Goal: Task Accomplishment & Management: Manage account settings

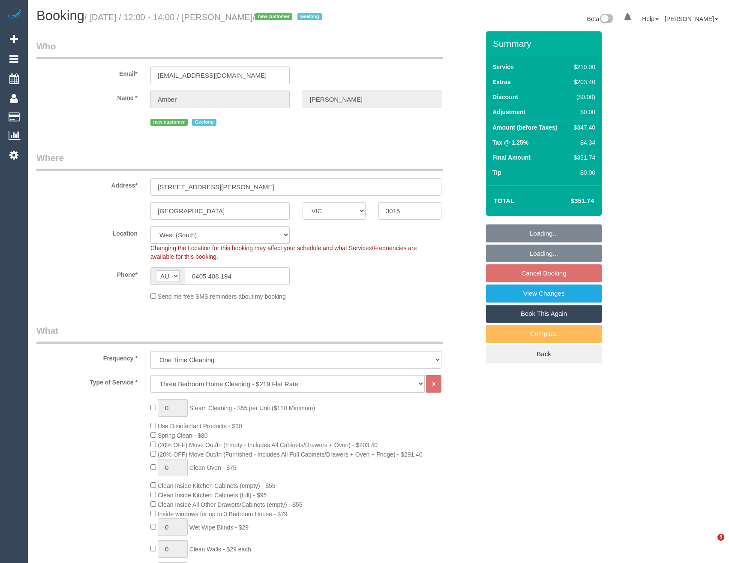
select select "VIC"
select select "number:28"
select select "number:14"
select select "number:18"
select select "number:24"
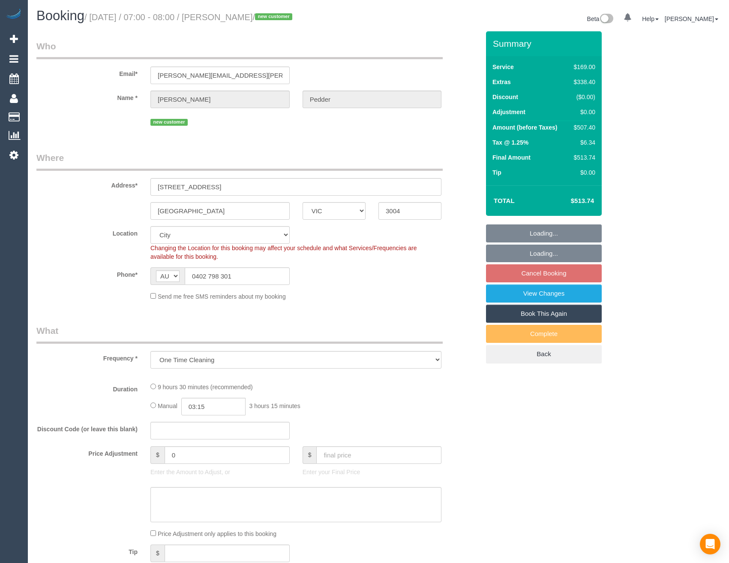
select select "VIC"
select select "number:28"
select select "number:14"
select select "number:18"
select select "number:24"
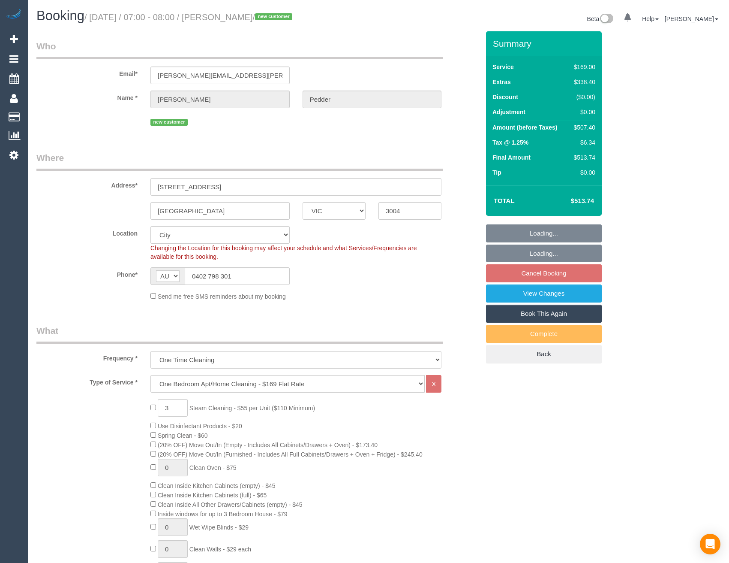
select select "object:1244"
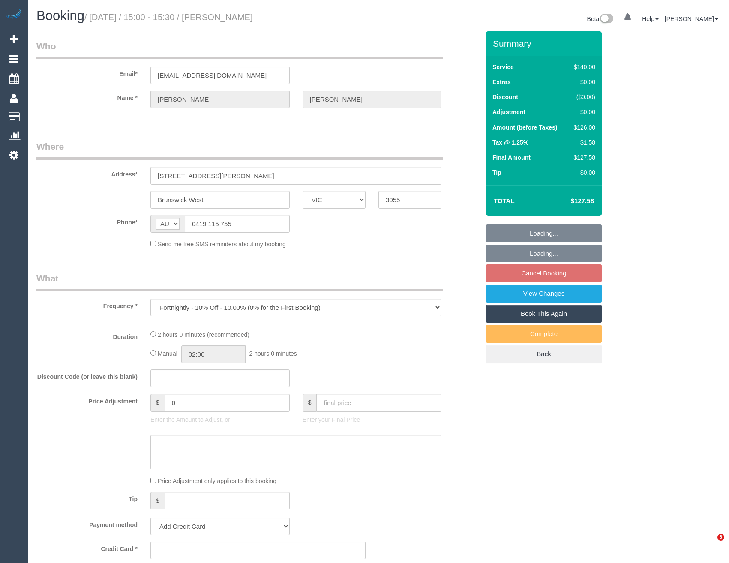
select select "VIC"
select select "string:stripe-pm_1QuSux2GScqysDRVyfMvONqN"
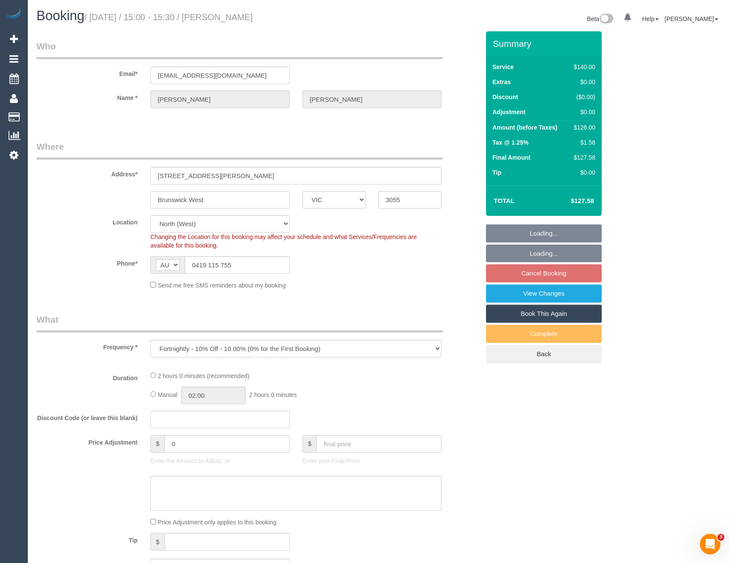
select select "number:28"
select select "number:14"
select select "number:19"
select select "number:24"
select select "number:34"
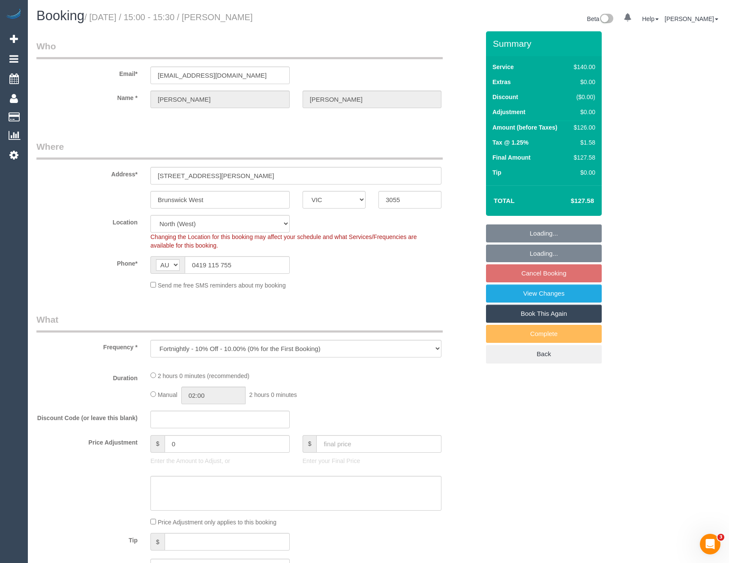
select select "number:13"
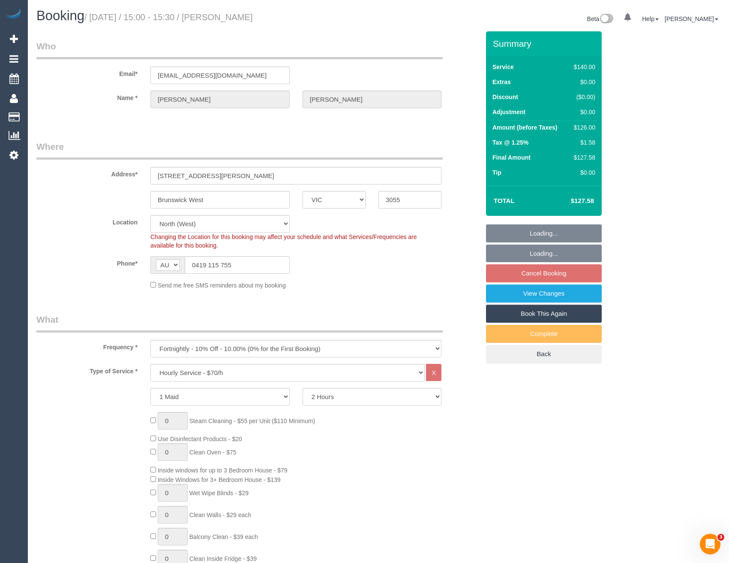
select select "object:883"
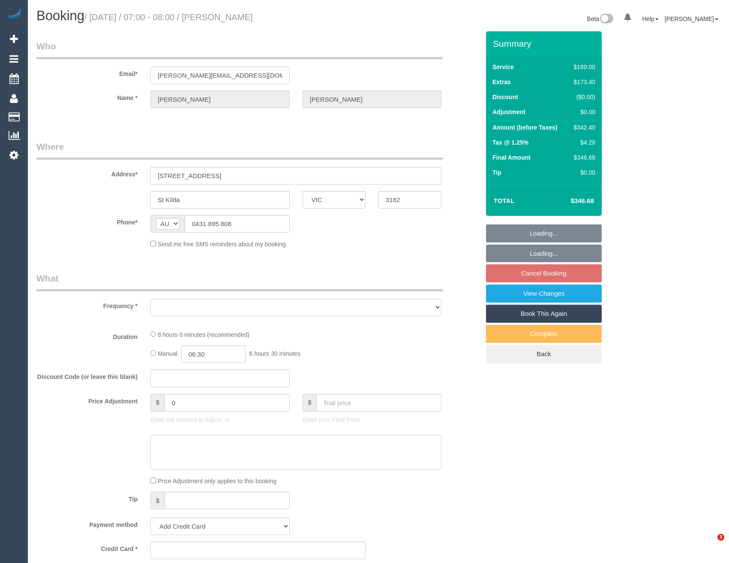
select select "VIC"
select select "object:1344"
select select "string:stripe-pm_1RsLEf2GScqysDRVexlhVqar"
select select "number:28"
select select "number:14"
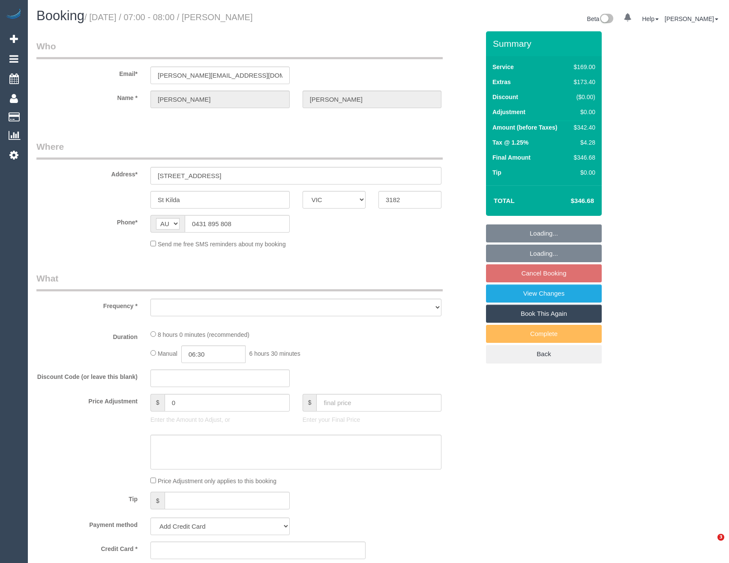
select select "number:18"
select select "number:36"
select select "number:26"
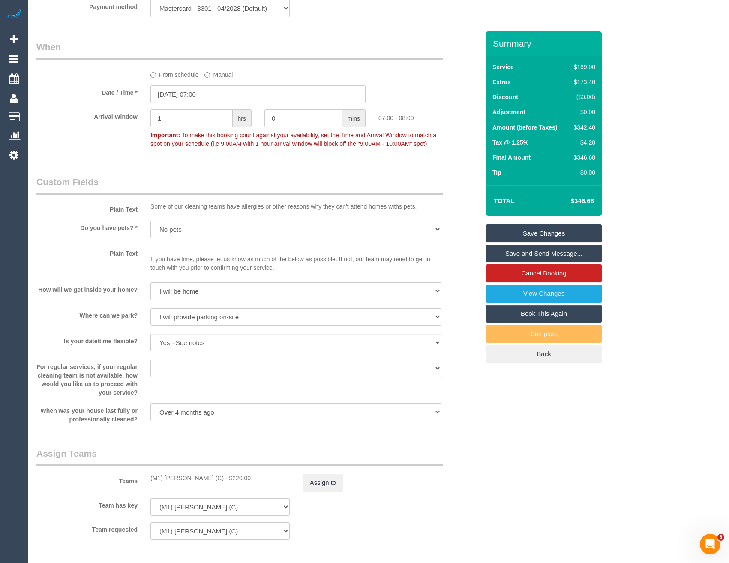
scroll to position [1115, 0]
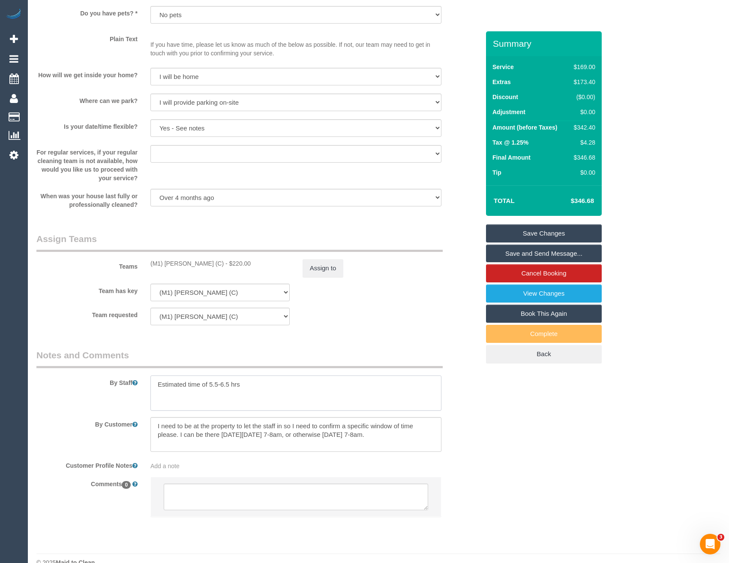
click at [265, 382] on textarea at bounding box center [296, 392] width 291 height 35
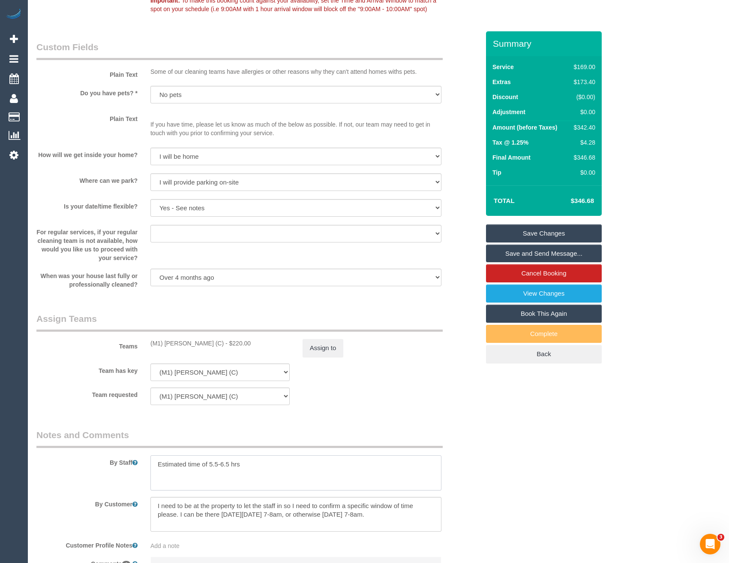
scroll to position [1131, 0]
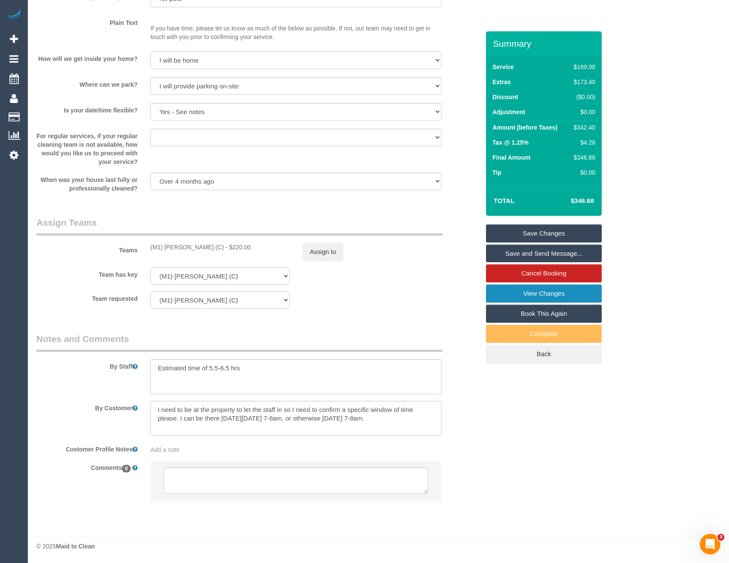
click at [560, 295] on link "View Changes" at bounding box center [544, 293] width 116 height 18
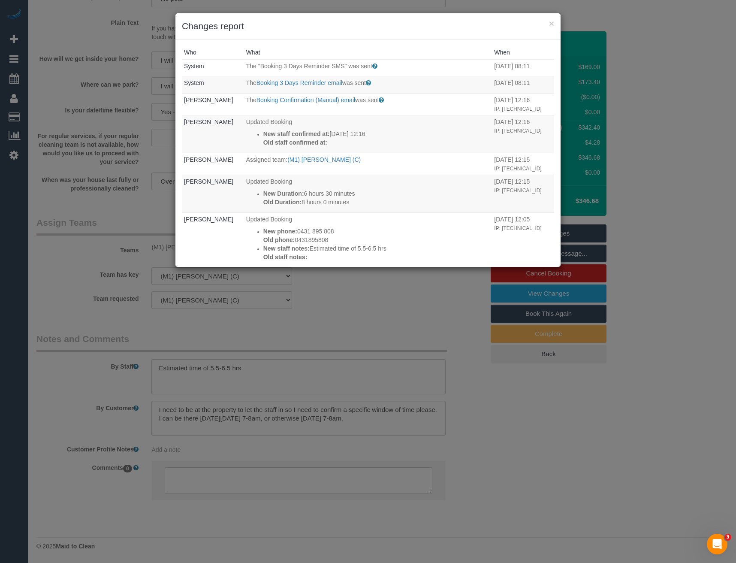
click at [337, 312] on div "× Changes report Who What When System The "Booking 3 Days Reminder SMS" was sen…" at bounding box center [368, 281] width 736 height 563
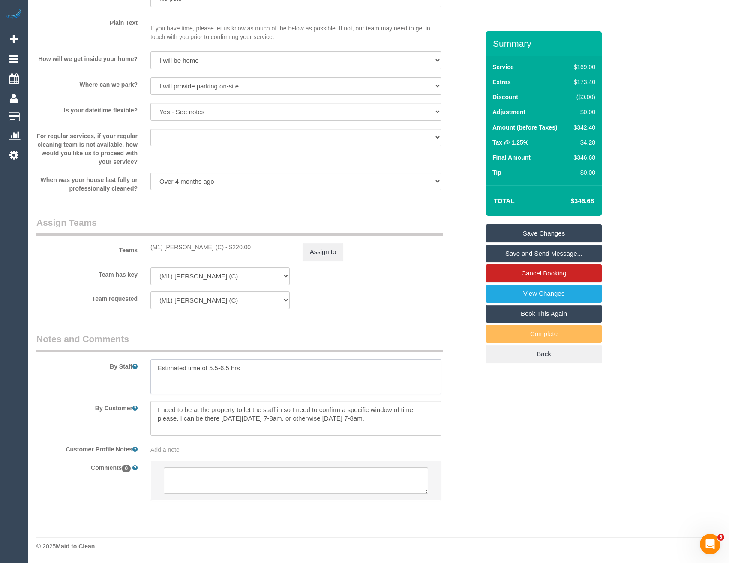
click at [195, 378] on textarea at bounding box center [296, 376] width 291 height 35
click at [157, 375] on textarea at bounding box center [296, 376] width 291 height 35
click at [326, 386] on textarea at bounding box center [296, 376] width 291 height 35
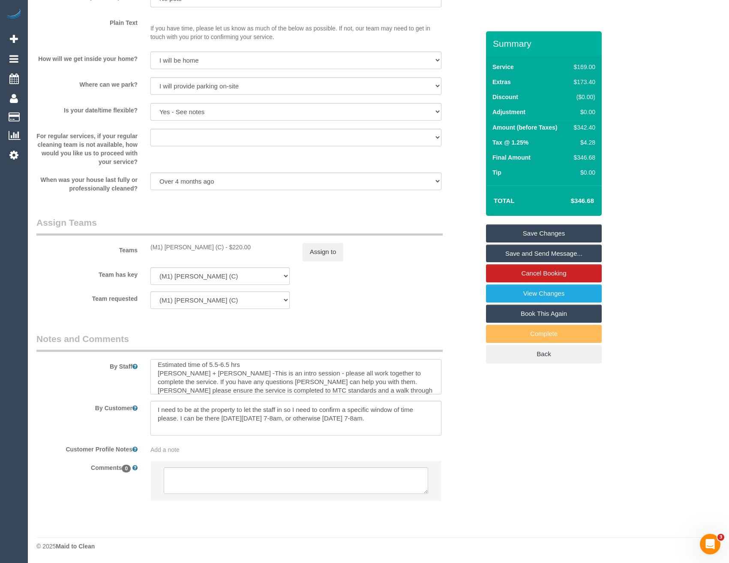
scroll to position [12, 0]
type textarea "Estimated time of 5.5-6.5 hrs [PERSON_NAME] + [PERSON_NAME] -This is an intro s…"
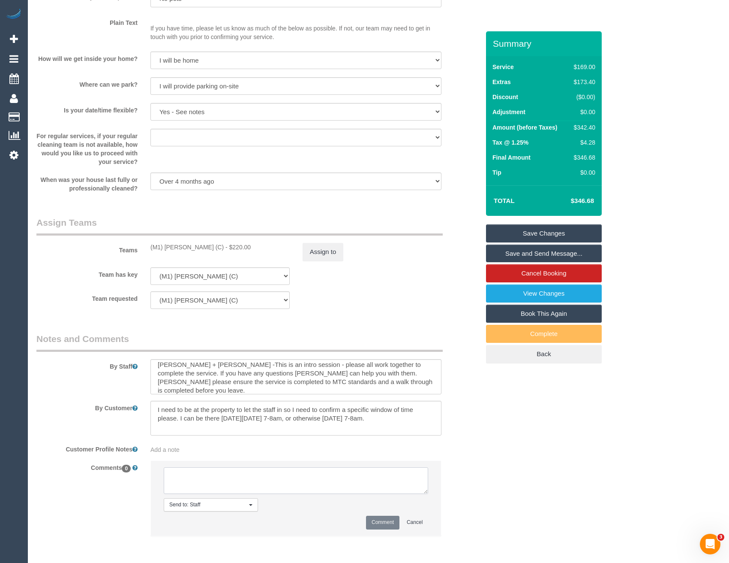
click at [242, 478] on textarea at bounding box center [296, 480] width 265 height 27
type textarea "Intro session for [PERSON_NAME] + [PERSON_NAME]. Customer not informed as one t…"
click at [386, 521] on button "Comment" at bounding box center [382, 521] width 33 height 13
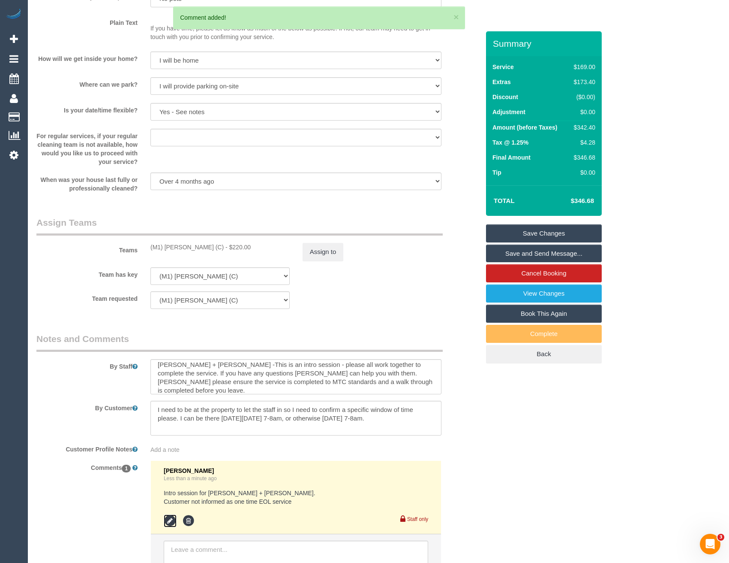
click at [175, 521] on icon at bounding box center [170, 520] width 13 height 13
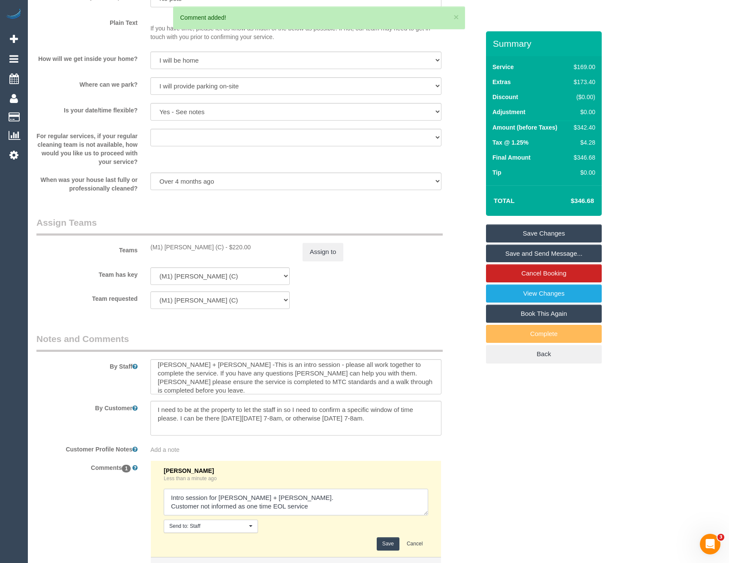
click at [338, 502] on textarea at bounding box center [296, 501] width 265 height 27
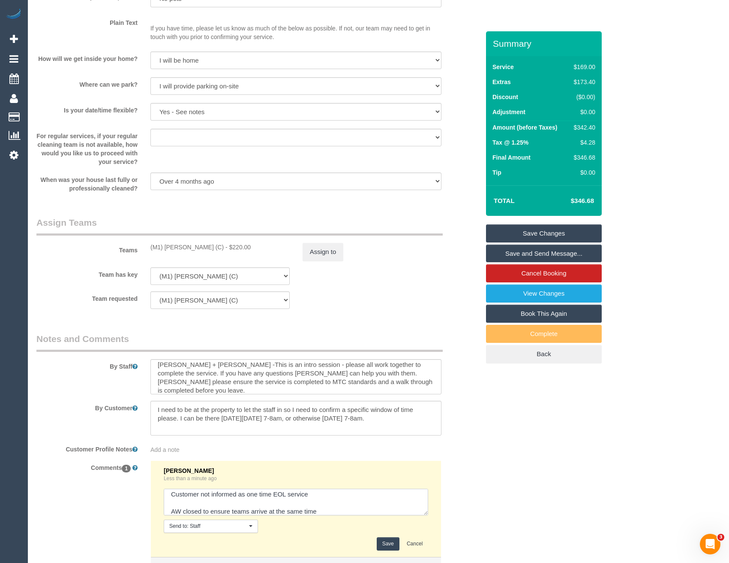
type textarea "Intro session for [PERSON_NAME] + [PERSON_NAME]. Customer not informed as one t…"
click at [386, 543] on button "Save" at bounding box center [388, 543] width 23 height 13
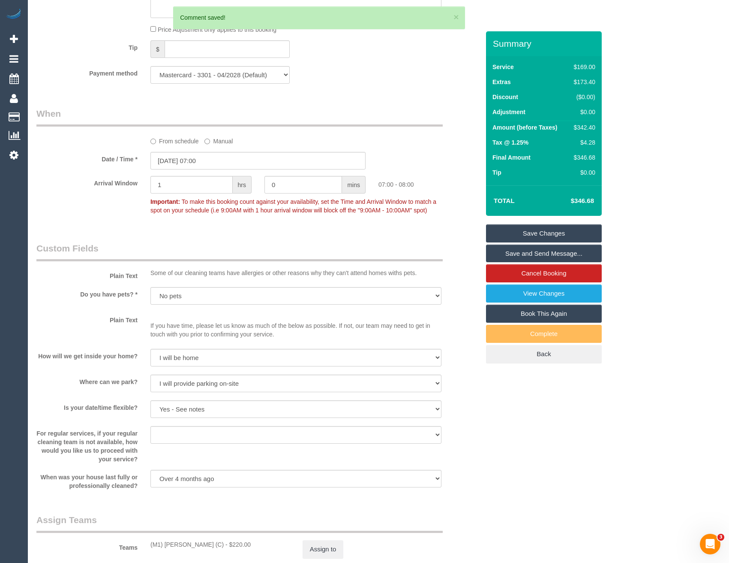
scroll to position [745, 0]
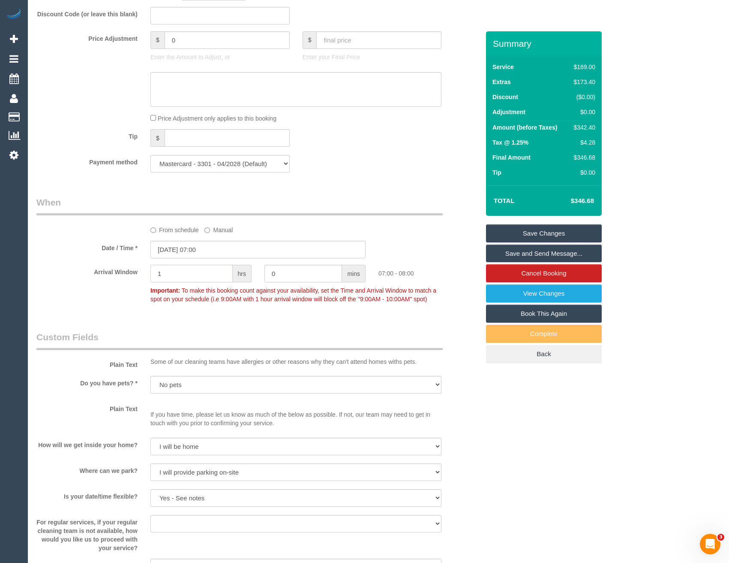
drag, startPoint x: 197, startPoint y: 271, endPoint x: 144, endPoint y: 274, distance: 53.3
click at [144, 274] on div "1 hrs" at bounding box center [201, 274] width 114 height 19
type input "0"
click at [265, 331] on legend "Custom Fields" at bounding box center [239, 340] width 407 height 19
drag, startPoint x: 291, startPoint y: 278, endPoint x: 247, endPoint y: 278, distance: 44.6
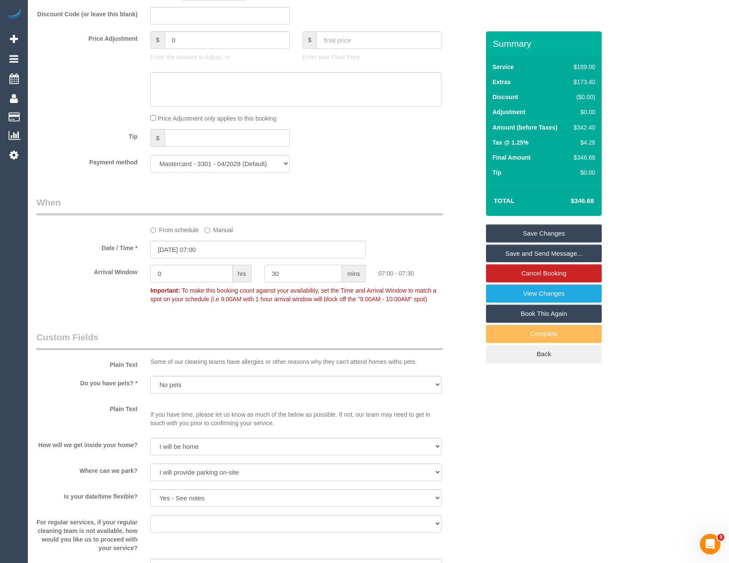
click at [247, 278] on div "Arrival Window 0 hrs 30 mins 07:00 - 07:30 Important: To make this booking coun…" at bounding box center [258, 286] width 456 height 42
type input "0"
click at [231, 252] on input "[DATE] 07:00" at bounding box center [258, 250] width 215 height 18
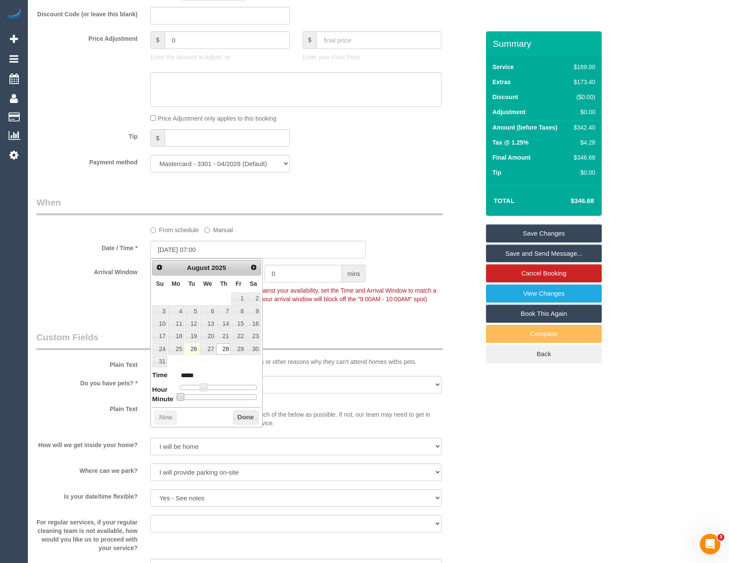
type input "[DATE] 07:10"
type input "*****"
type input "[DATE] 07:15"
type input "*****"
type input "[DATE] 07:20"
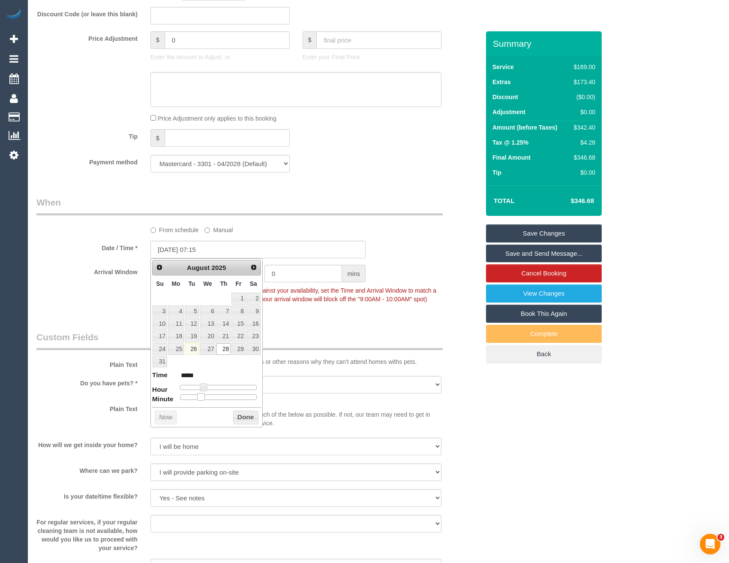
type input "*****"
type input "[DATE] 07:25"
type input "*****"
type input "[DATE] 07:30"
type input "*****"
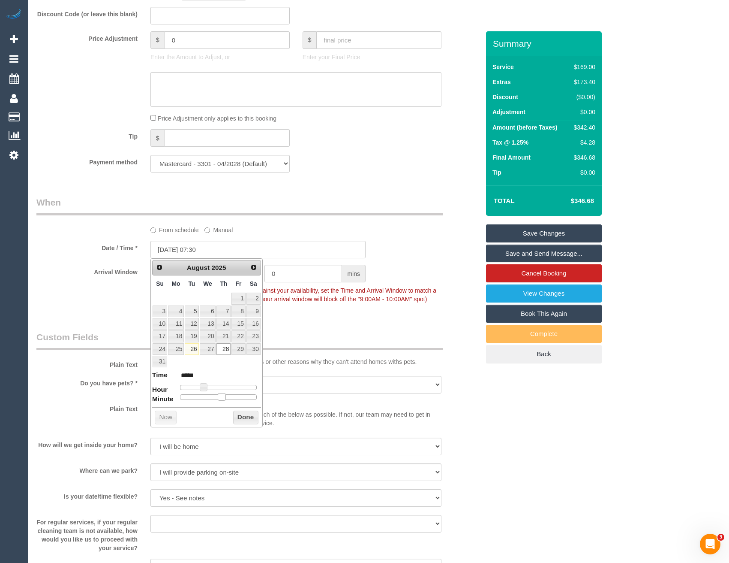
drag, startPoint x: 178, startPoint y: 397, endPoint x: 218, endPoint y: 396, distance: 39.9
click at [218, 396] on span at bounding box center [222, 397] width 8 height 8
click at [256, 417] on button "Done" at bounding box center [245, 417] width 25 height 14
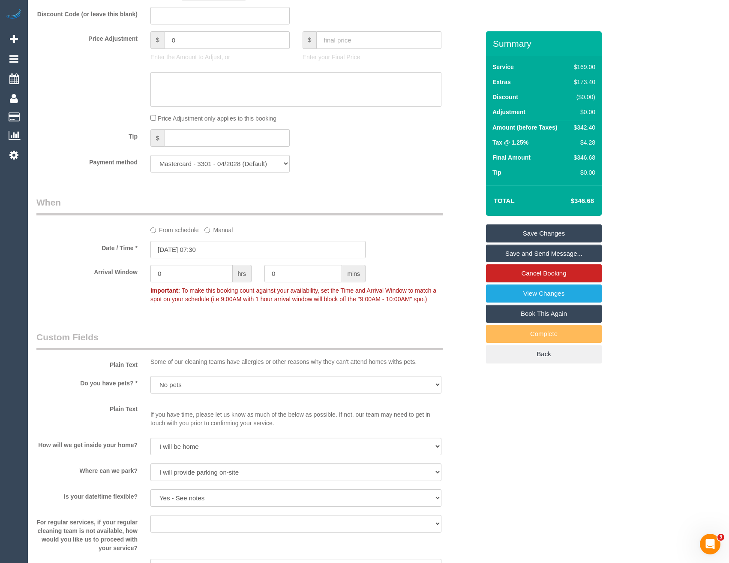
click at [321, 310] on fieldset "When From schedule Manual Date / Time * [DATE] 07:30 Arrival Window 0 hrs 0 min…" at bounding box center [257, 255] width 443 height 118
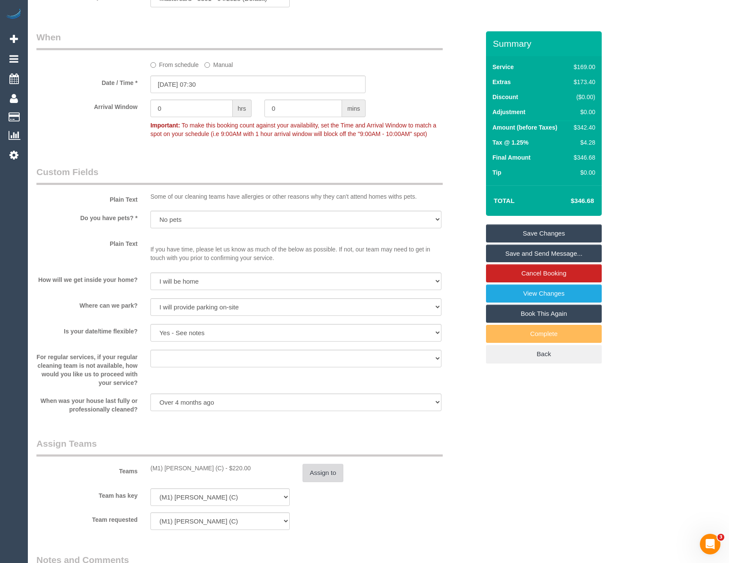
scroll to position [960, 0]
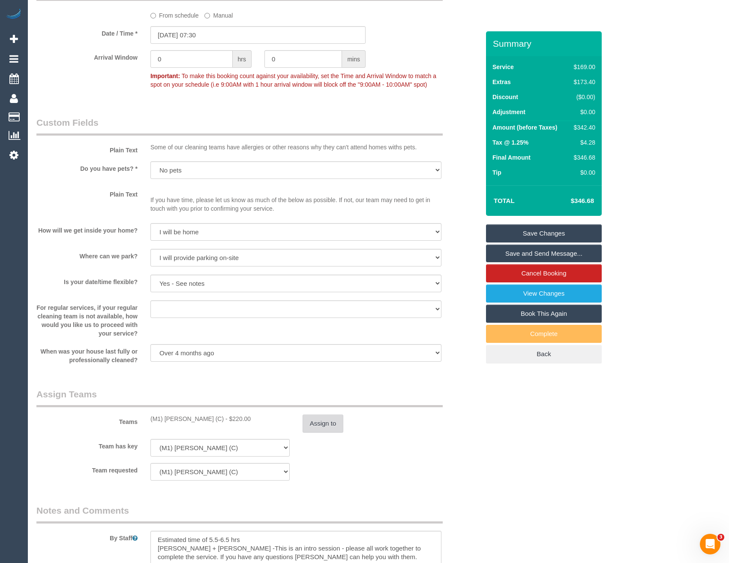
click at [325, 420] on button "Assign to" at bounding box center [323, 423] width 41 height 18
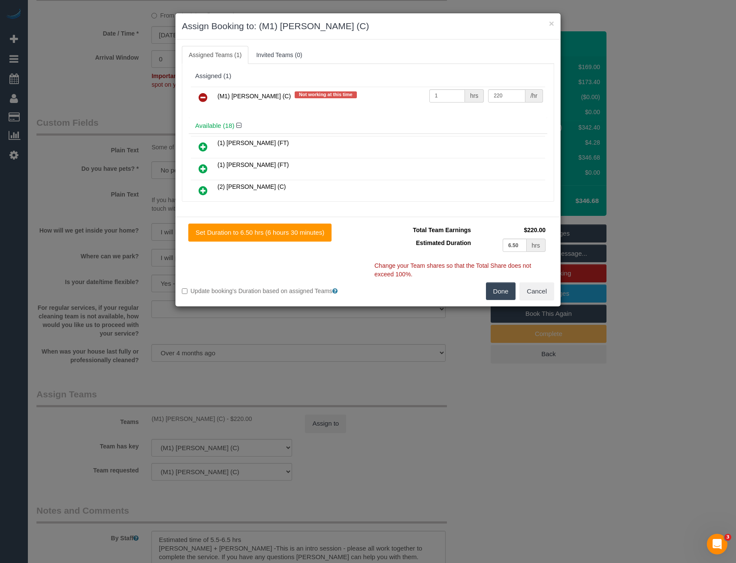
click at [366, 335] on div "× Assign Booking to: (M1) [PERSON_NAME] (C) Assigned Teams (1) Invited Teams (0…" at bounding box center [368, 281] width 736 height 563
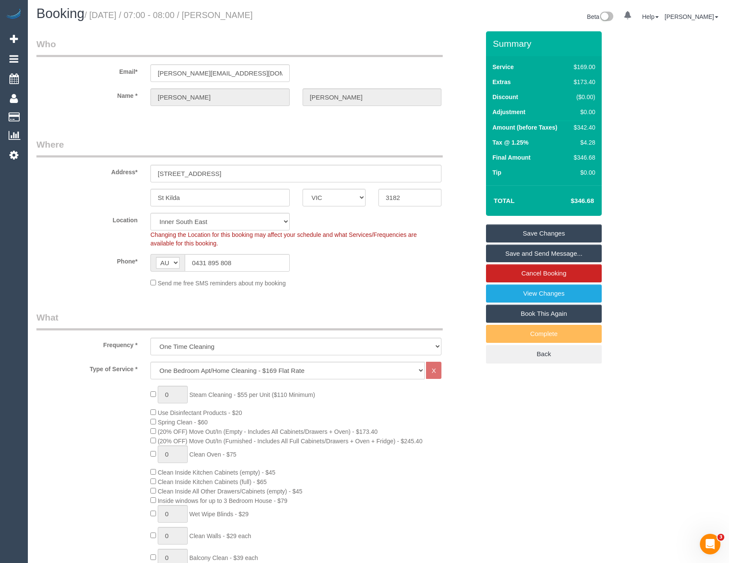
scroll to position [0, 0]
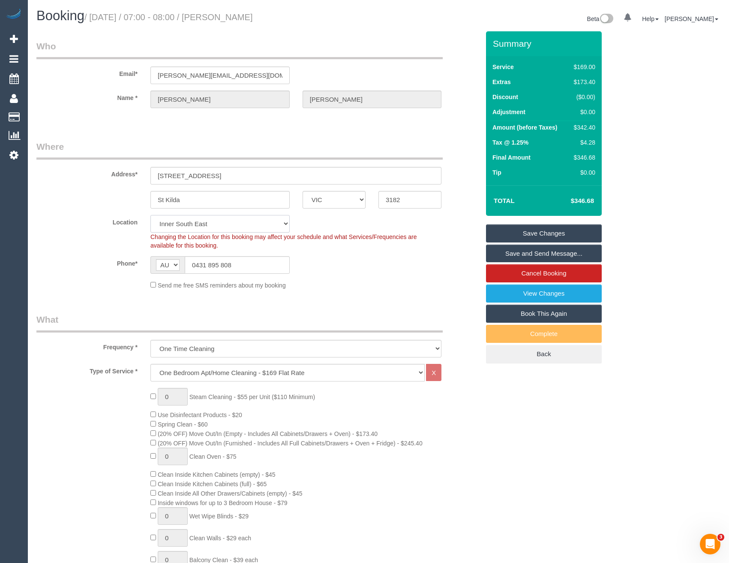
click at [203, 229] on select "Office [GEOGRAPHIC_DATA] (North) East (South) [GEOGRAPHIC_DATA] (East) [GEOGRAP…" at bounding box center [220, 224] width 139 height 18
select select "50"
click at [151, 215] on select "Office [GEOGRAPHIC_DATA] (North) East (South) [GEOGRAPHIC_DATA] (East) [GEOGRAP…" at bounding box center [220, 224] width 139 height 18
click at [342, 278] on sui-booking-location "Location [GEOGRAPHIC_DATA] (North) East (South) [GEOGRAPHIC_DATA] (East) [GEOGR…" at bounding box center [257, 252] width 443 height 75
select select "object:5772"
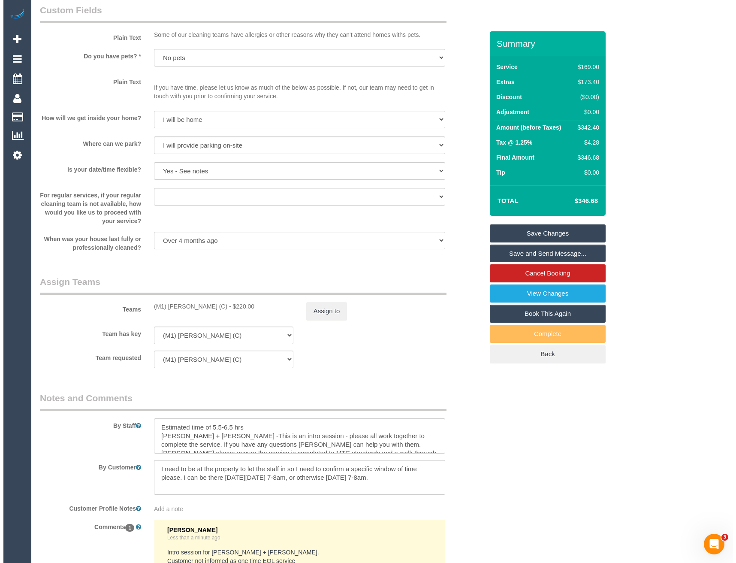
scroll to position [1244, 0]
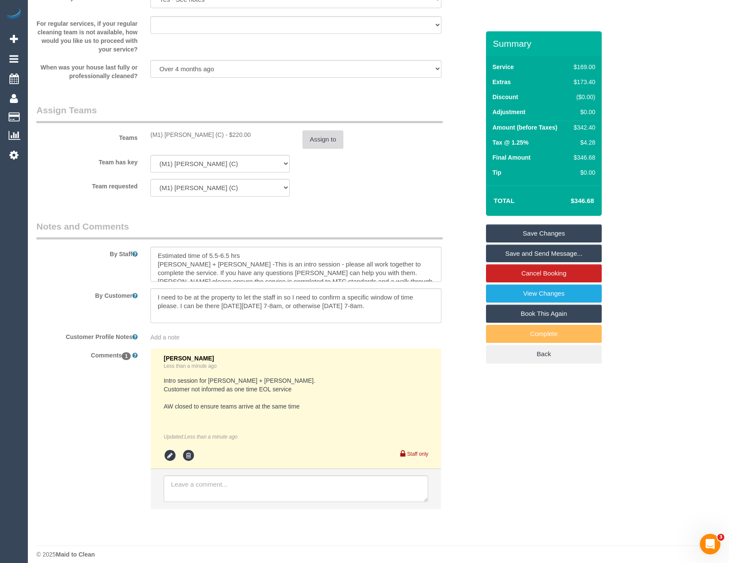
click at [323, 142] on button "Assign to" at bounding box center [323, 139] width 41 height 18
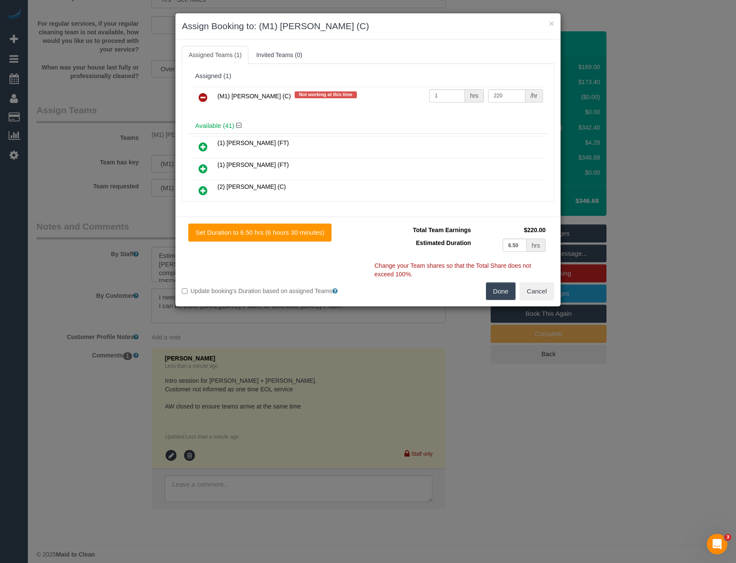
scroll to position [4284, 0]
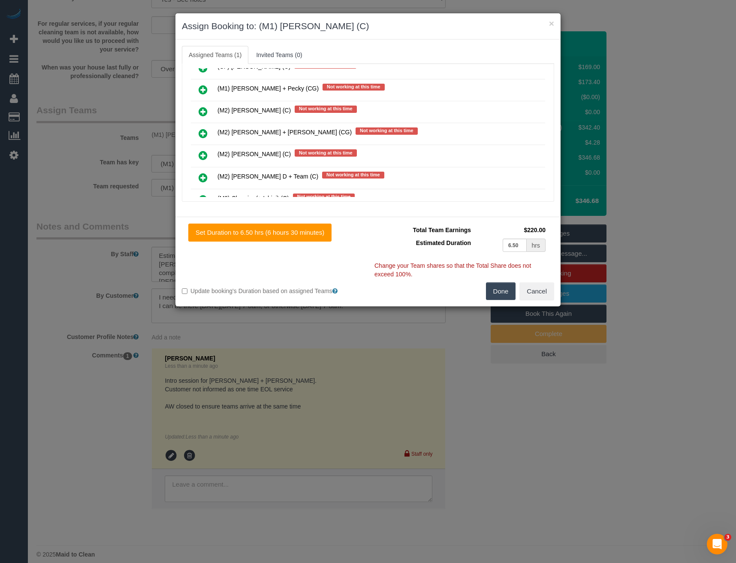
click at [203, 133] on icon at bounding box center [203, 133] width 9 height 10
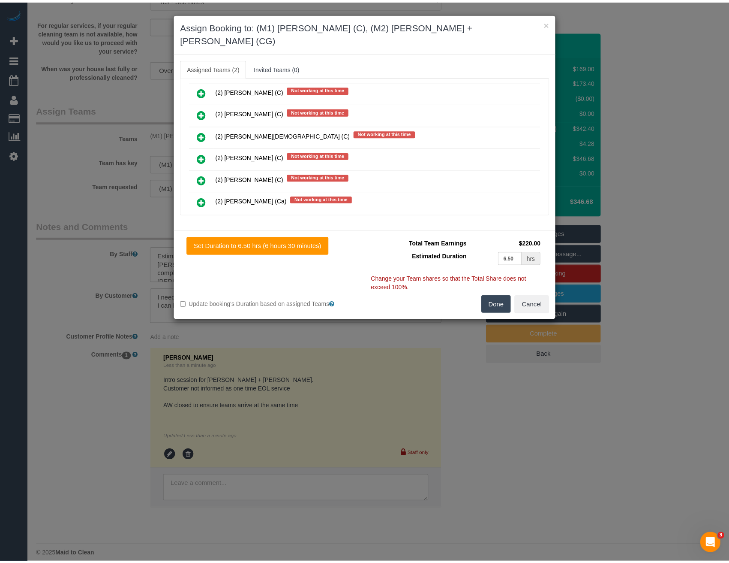
scroll to position [0, 0]
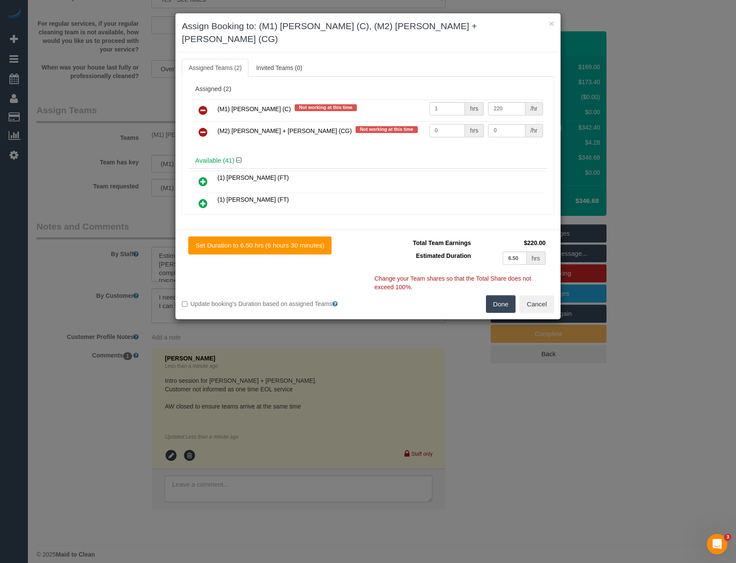
drag, startPoint x: 436, startPoint y: 117, endPoint x: 403, endPoint y: 123, distance: 33.5
click at [414, 125] on tr "(M2) [PERSON_NAME] + [PERSON_NAME] (CG) Not working at this time 0 hrs 0 /hr" at bounding box center [368, 132] width 354 height 22
type input "1"
type input "240"
click at [504, 295] on button "Done" at bounding box center [501, 304] width 30 height 18
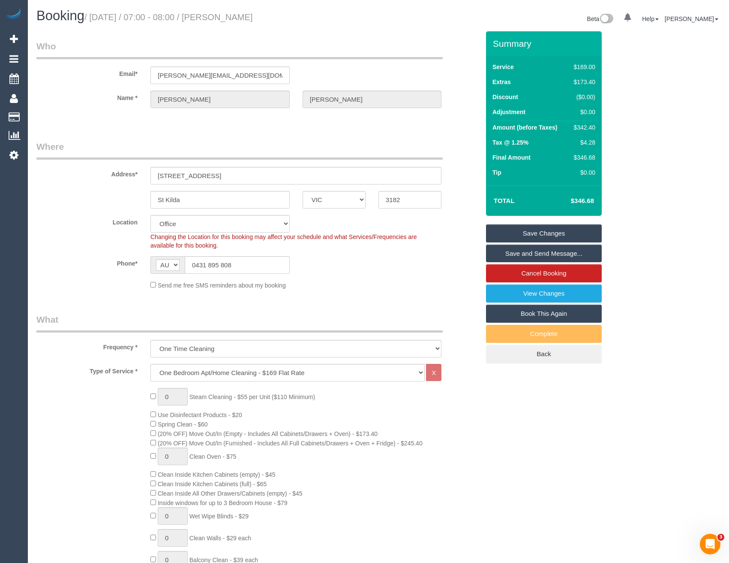
click at [542, 229] on link "Save Changes" at bounding box center [544, 233] width 116 height 18
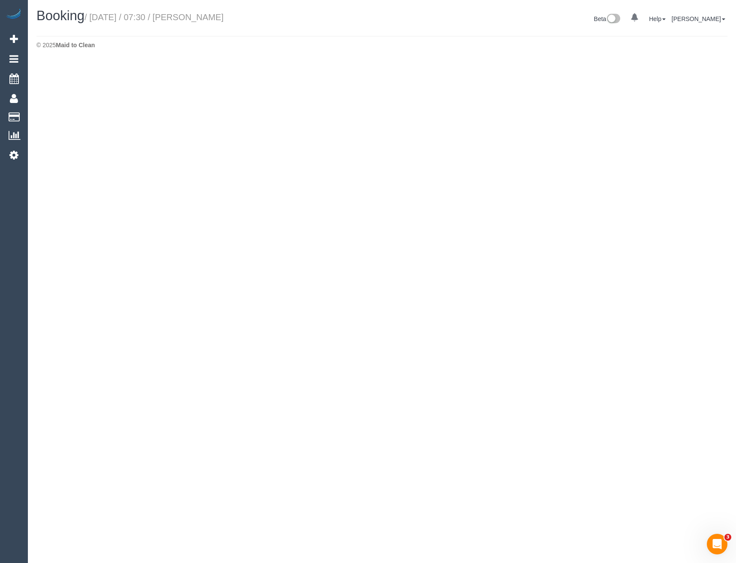
select select "VIC"
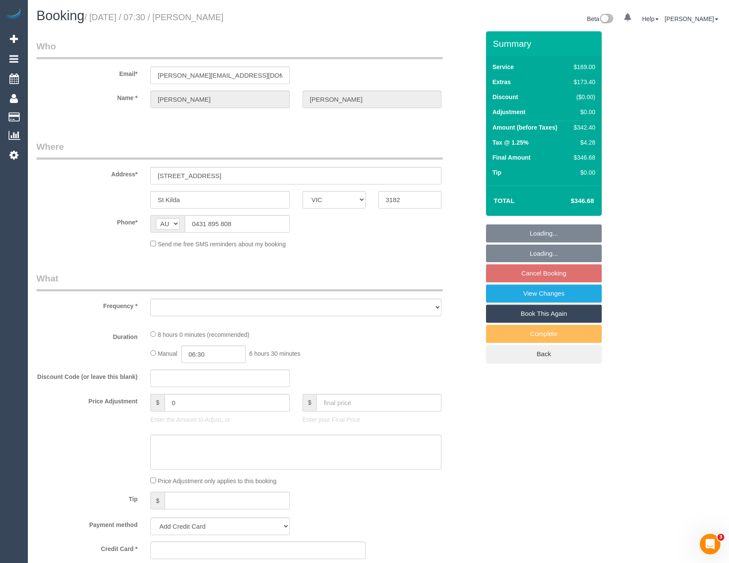
select select "string:stripe-pm_1RsLEf2GScqysDRVexlhVqar"
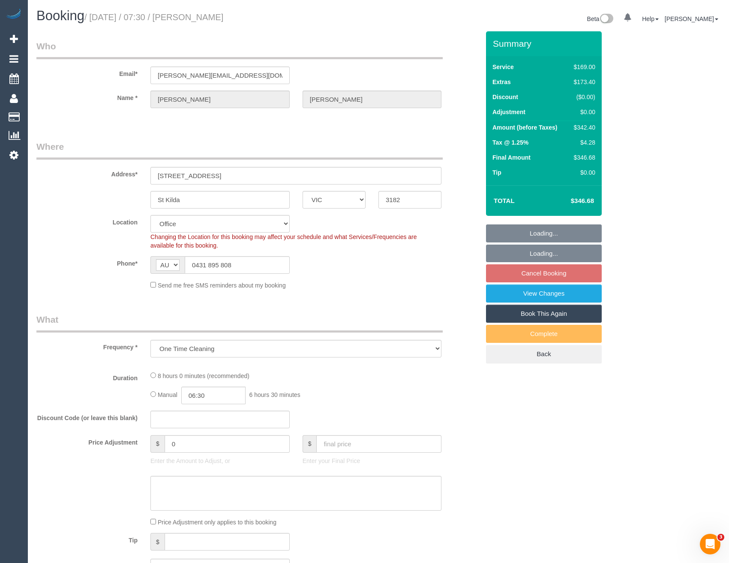
select select "object:12430"
select select "number:28"
select select "number:14"
select select "number:18"
select select "number:36"
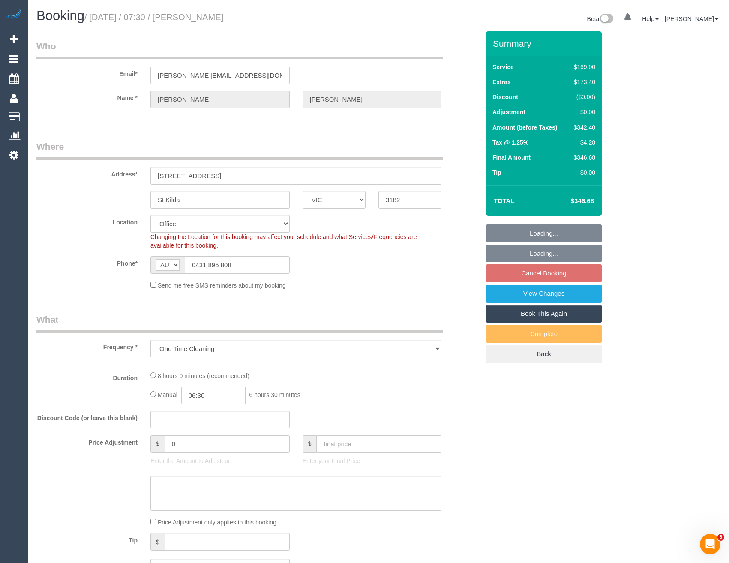
select select "number:26"
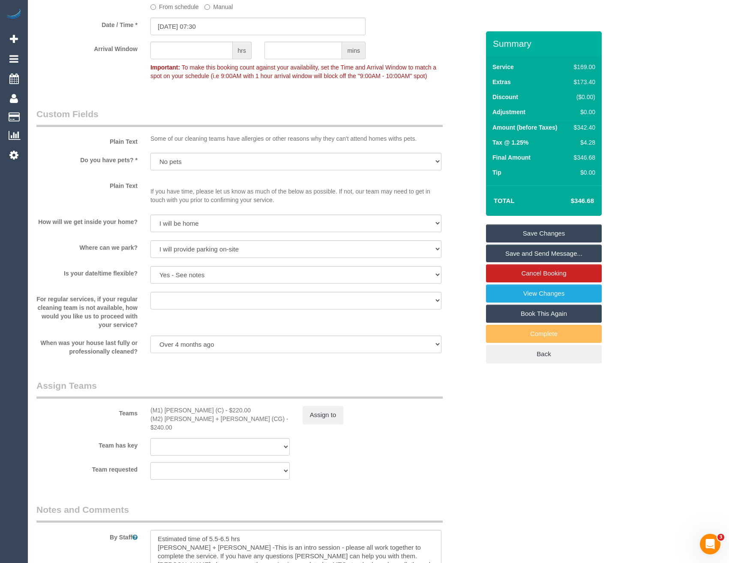
scroll to position [1115, 0]
